Goal: Task Accomplishment & Management: Complete application form

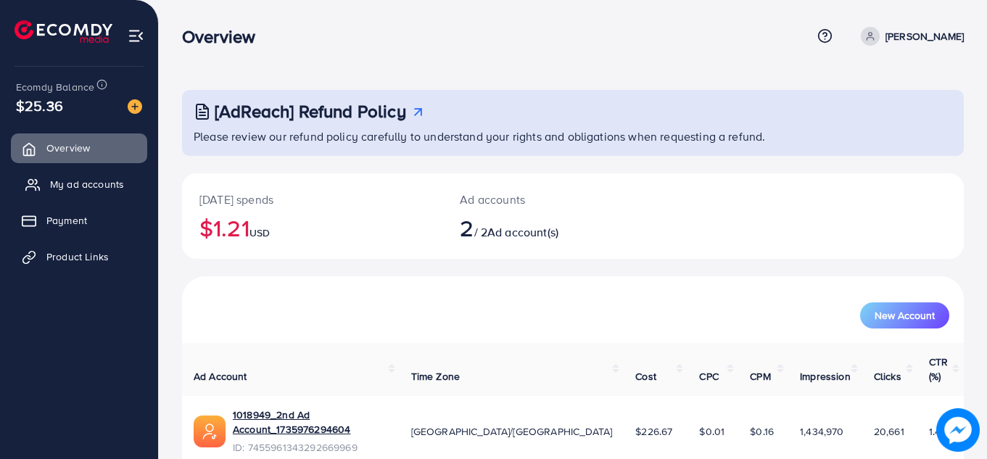
click at [82, 183] on span "My ad accounts" at bounding box center [87, 184] width 74 height 15
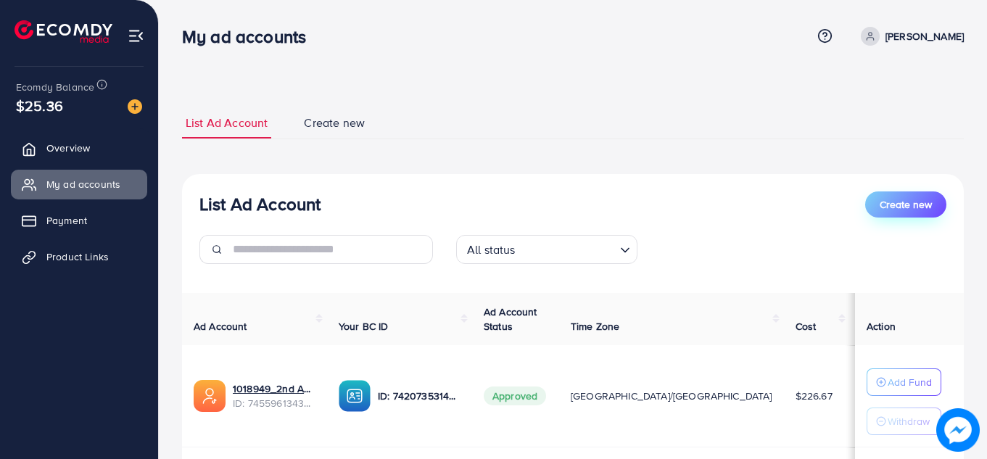
click at [881, 209] on span "Create new" at bounding box center [906, 204] width 52 height 15
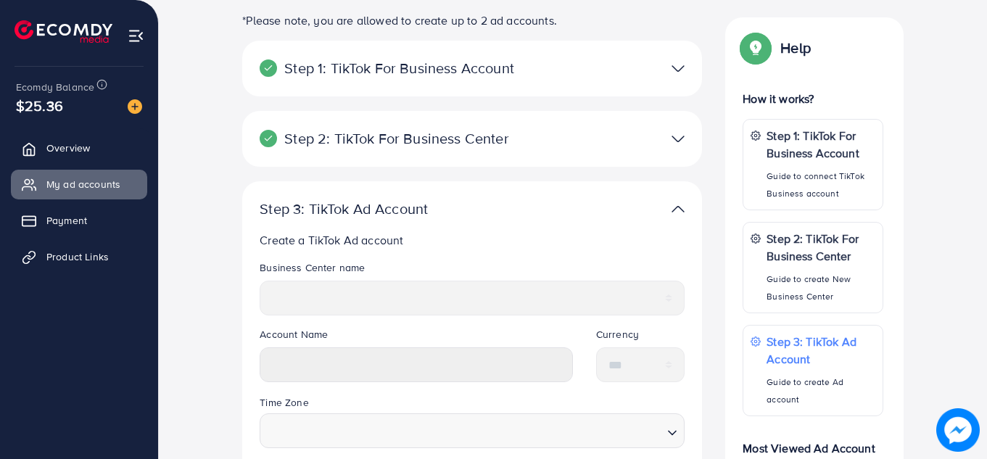
scroll to position [163, 0]
click at [662, 58] on div at bounding box center [621, 67] width 149 height 21
click at [682, 65] on img at bounding box center [678, 67] width 13 height 21
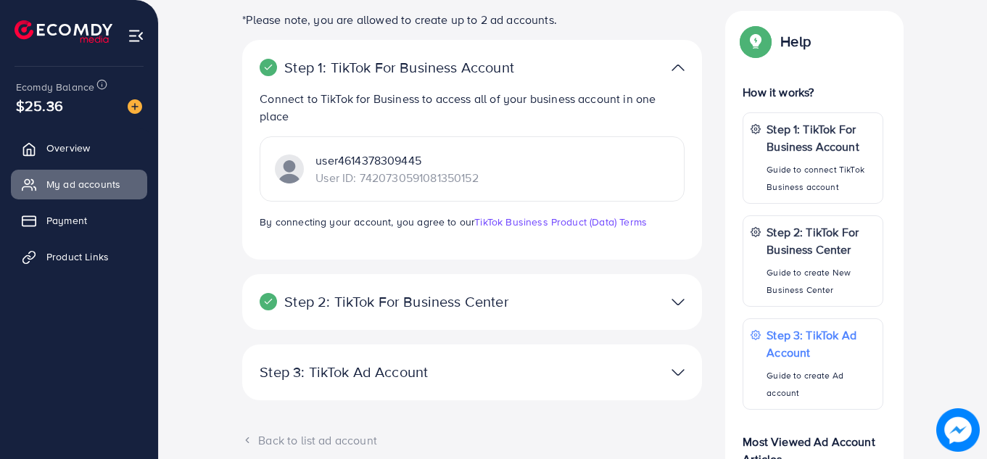
click at [510, 164] on div "user4614378309445 User ID: 7420730591081350152" at bounding box center [472, 168] width 425 height 65
click at [672, 295] on img at bounding box center [678, 302] width 13 height 21
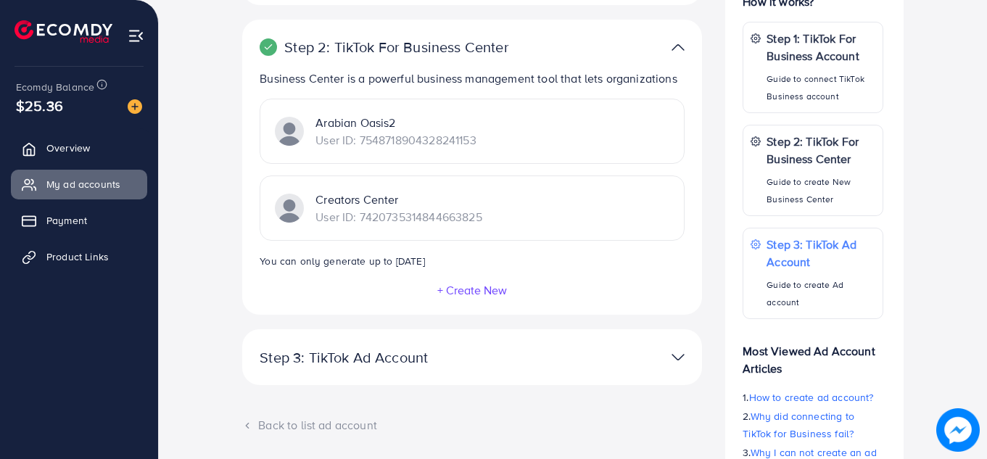
scroll to position [255, 0]
click at [366, 133] on p "User ID: 7548718904328241153" at bounding box center [396, 139] width 160 height 17
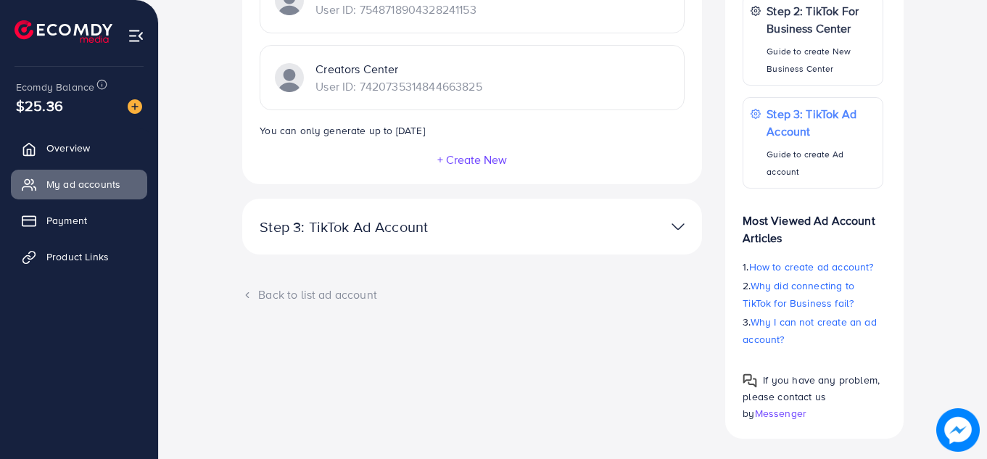
scroll to position [405, 0]
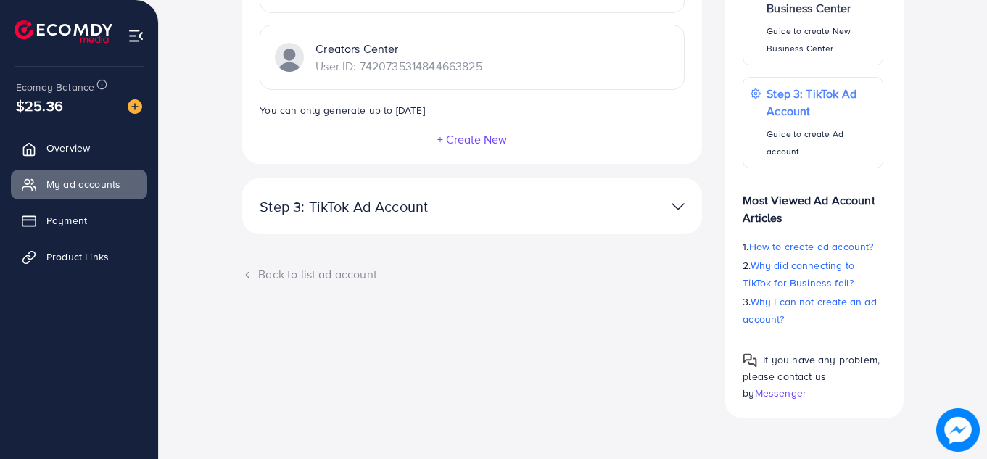
click at [428, 200] on p "Step 3: TikTok Ad Account" at bounding box center [398, 206] width 276 height 17
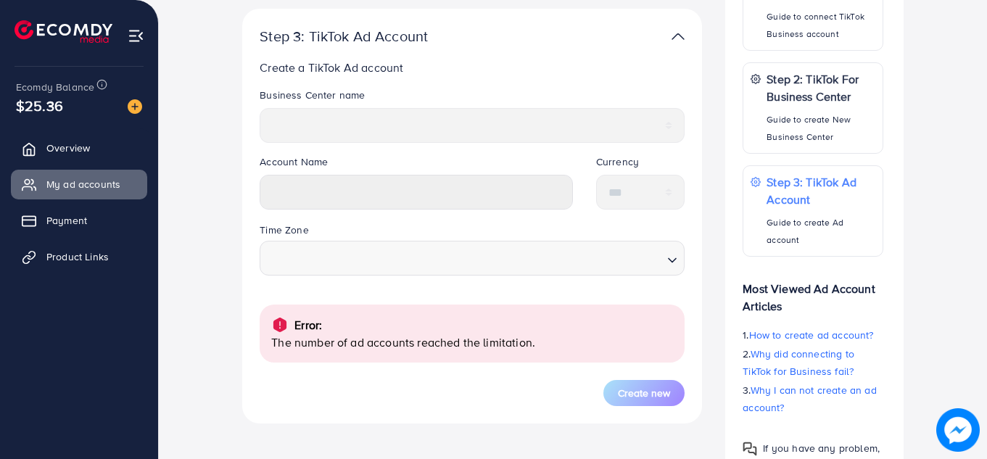
scroll to position [328, 0]
